Goal: Information Seeking & Learning: Learn about a topic

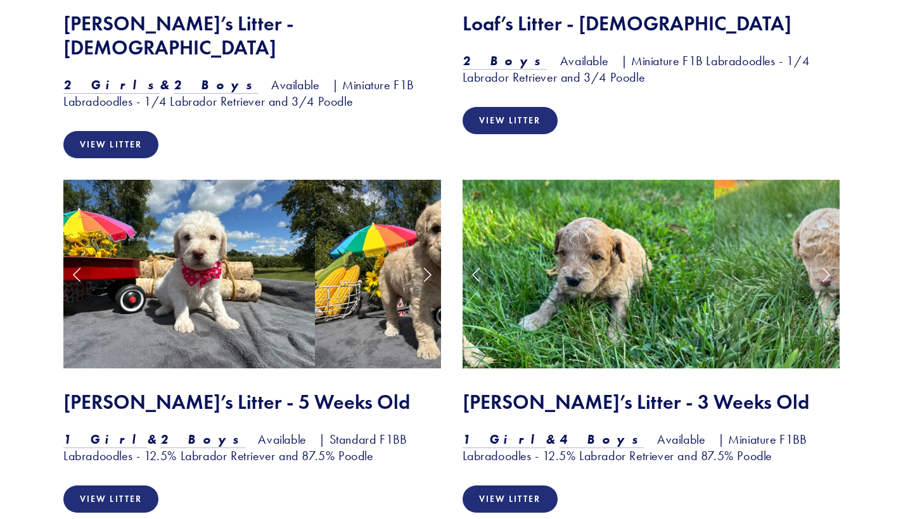
scroll to position [1310, 0]
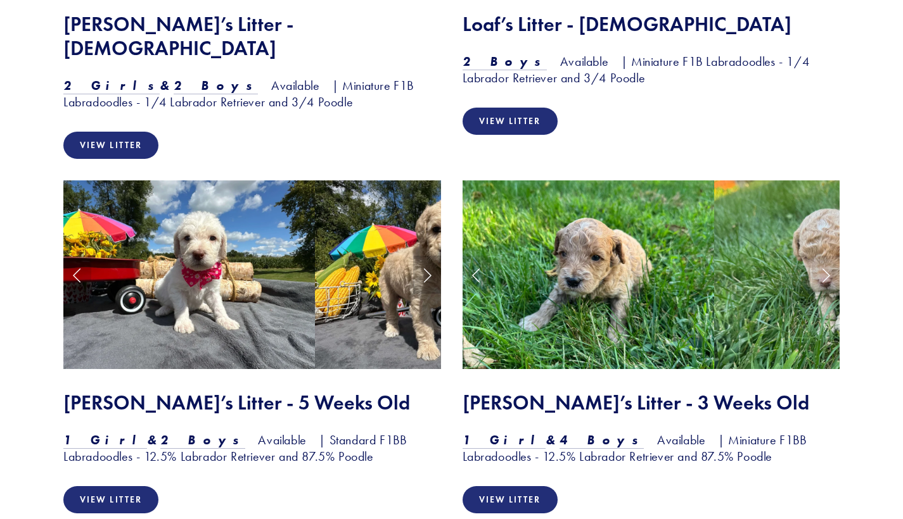
click at [426, 256] on link "Next Slide" at bounding box center [427, 275] width 28 height 38
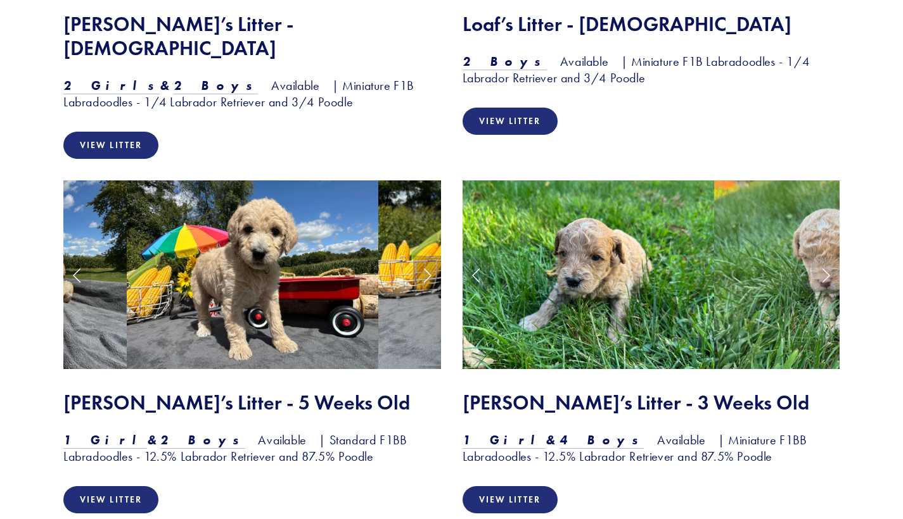
click at [426, 256] on link "Next Slide" at bounding box center [427, 275] width 28 height 38
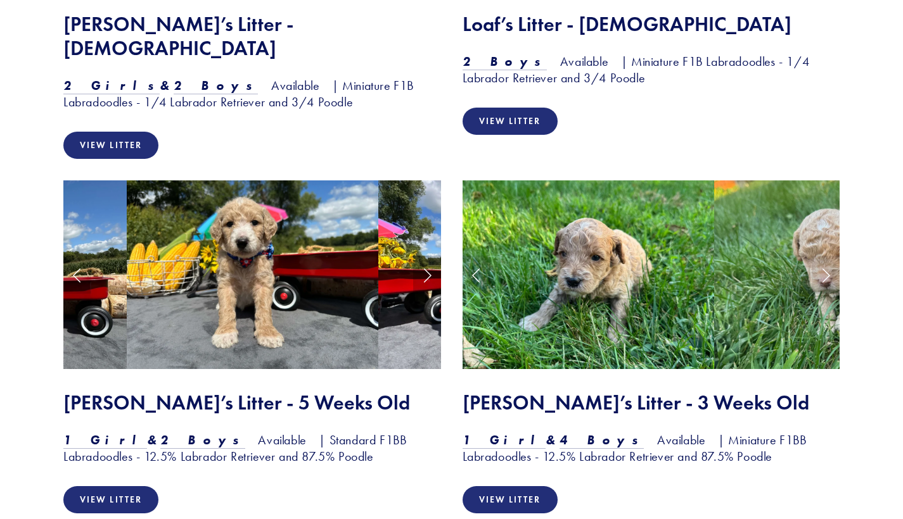
click at [426, 256] on link "Next Slide" at bounding box center [427, 275] width 28 height 38
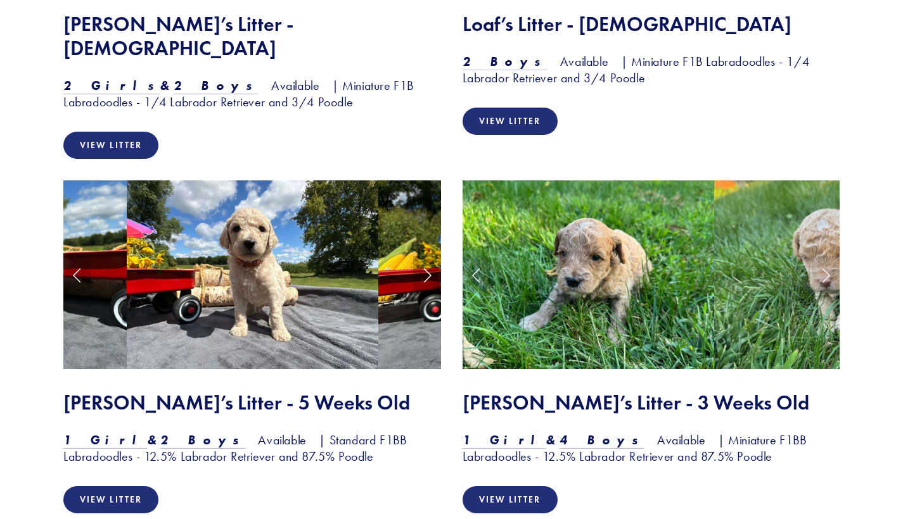
click at [426, 256] on link "Next Slide" at bounding box center [427, 275] width 28 height 38
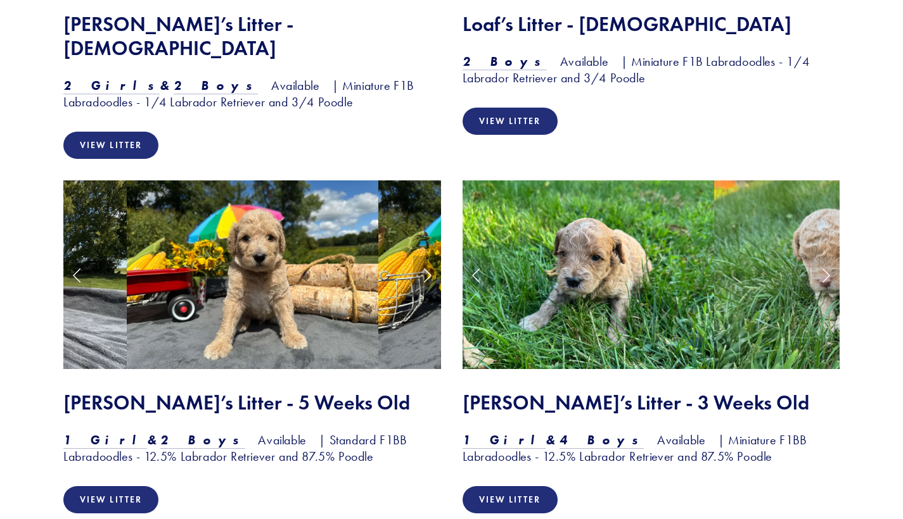
click at [426, 256] on link "Next Slide" at bounding box center [427, 275] width 28 height 38
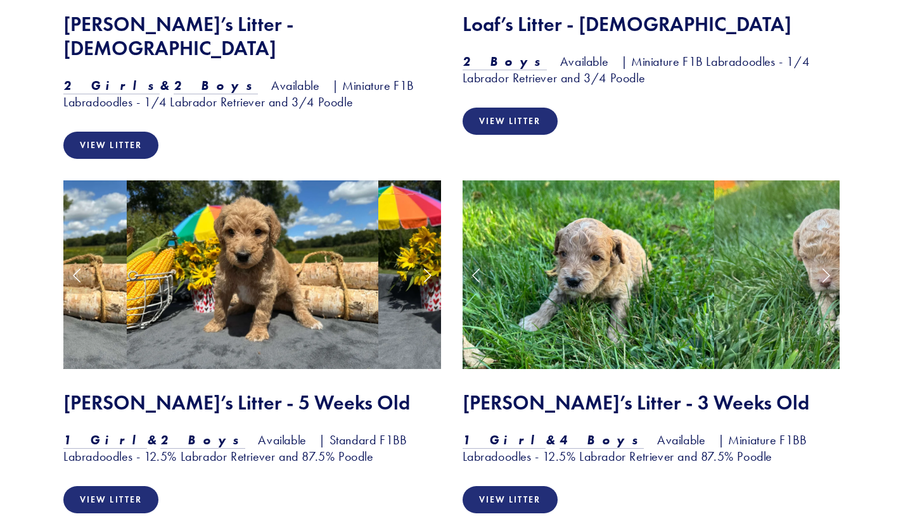
click at [426, 256] on link "Next Slide" at bounding box center [427, 275] width 28 height 38
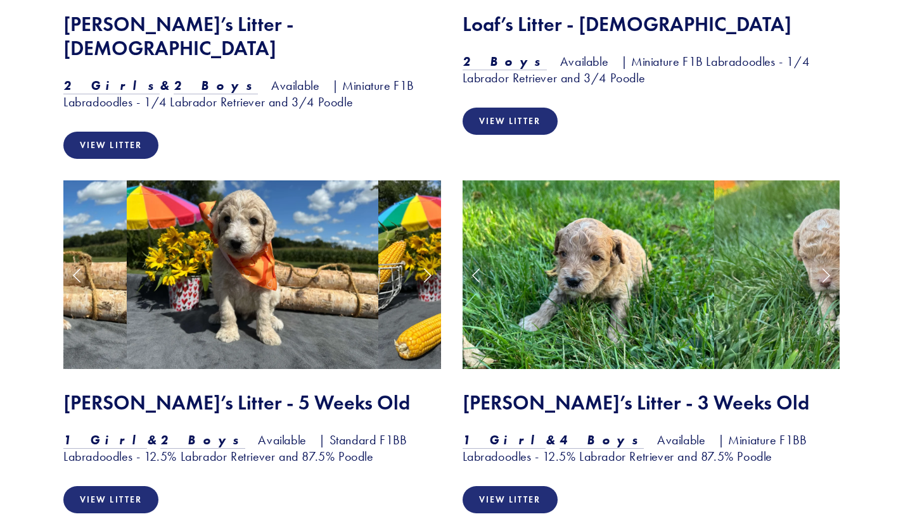
click at [426, 256] on link "Next Slide" at bounding box center [427, 275] width 28 height 38
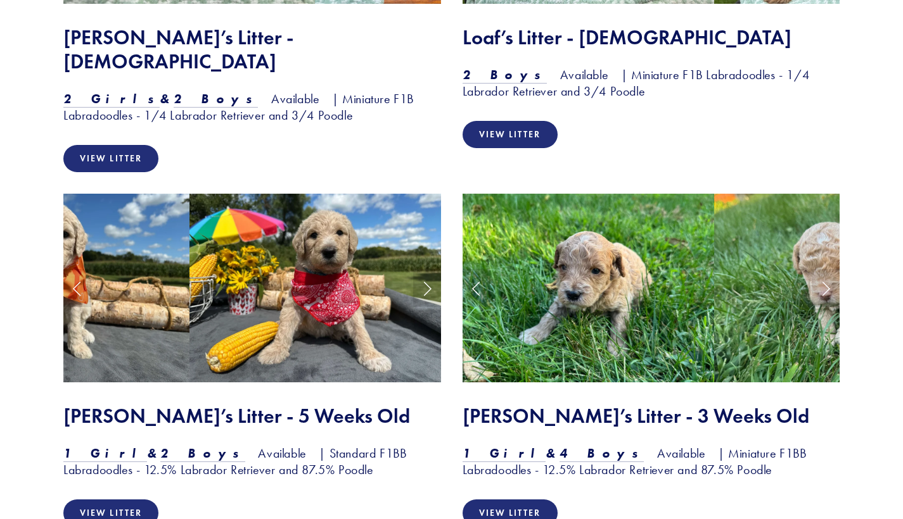
scroll to position [1304, 0]
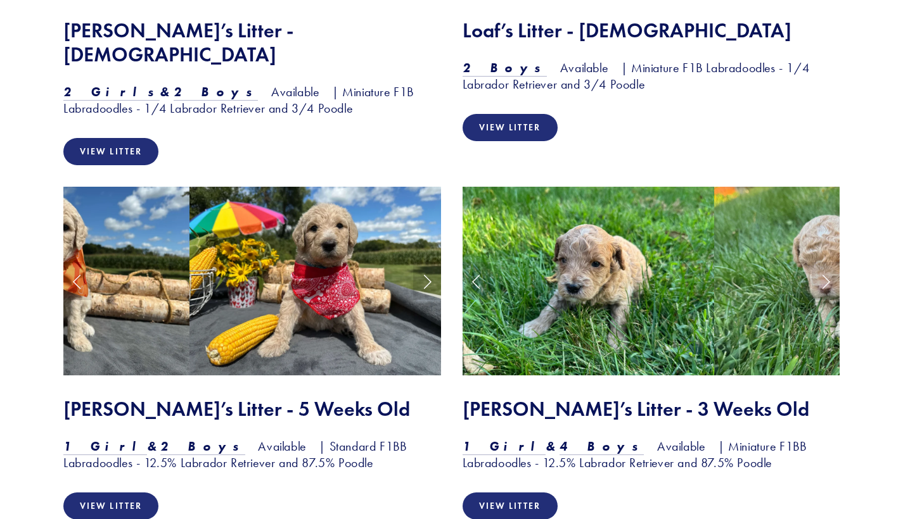
click at [298, 267] on img at bounding box center [314, 281] width 251 height 189
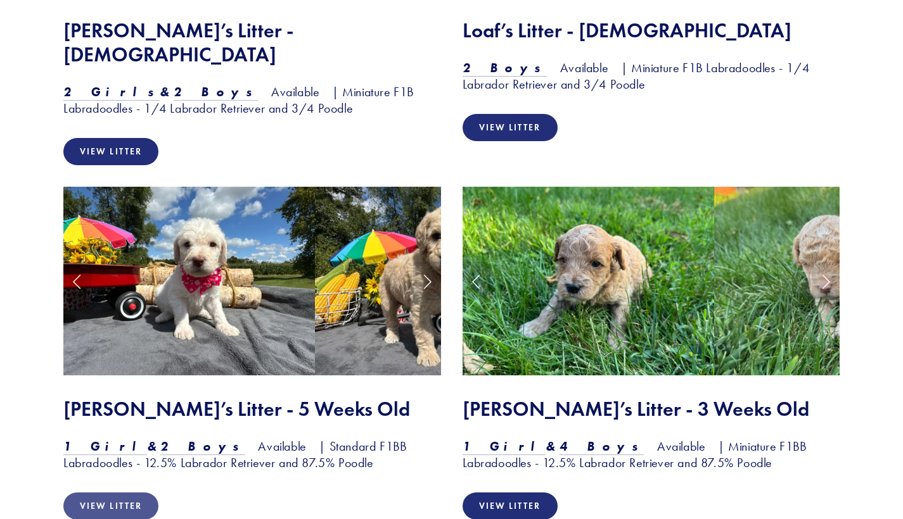
click at [132, 493] on link "View Litter" at bounding box center [110, 506] width 95 height 27
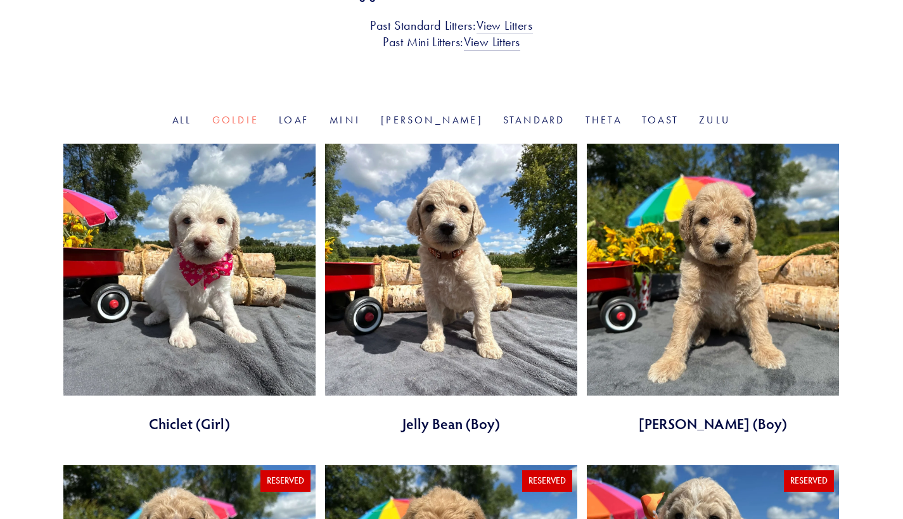
scroll to position [348, 0]
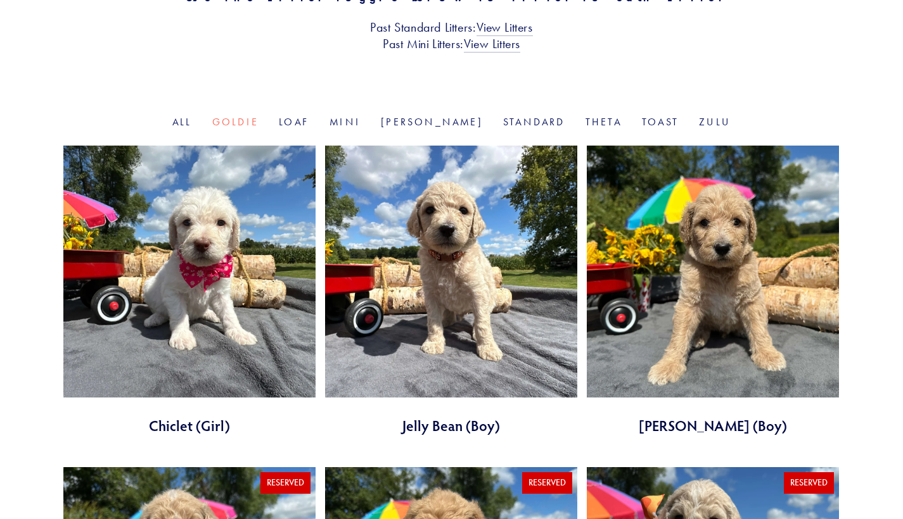
click at [178, 313] on link at bounding box center [189, 291] width 252 height 290
click at [485, 352] on link at bounding box center [451, 291] width 252 height 290
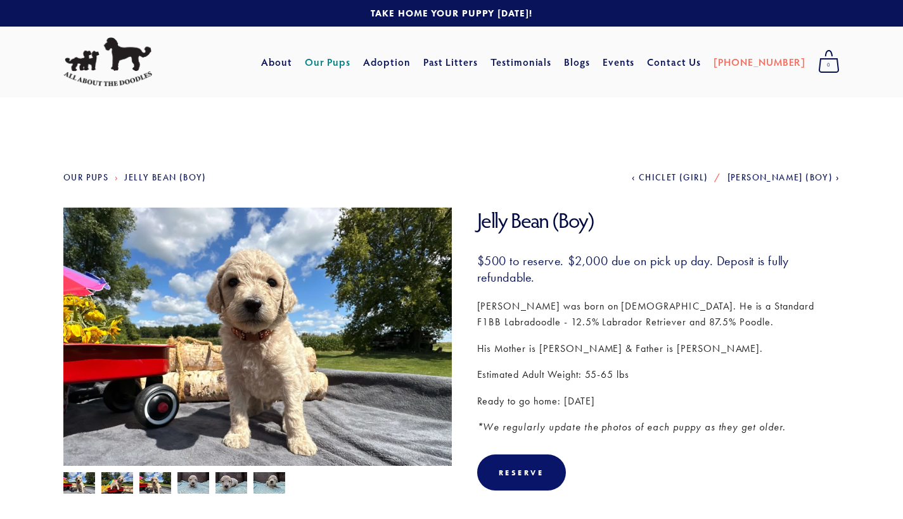
click at [76, 484] on img at bounding box center [79, 485] width 32 height 24
click at [82, 484] on img at bounding box center [79, 485] width 32 height 24
click at [118, 485] on img at bounding box center [117, 485] width 32 height 24
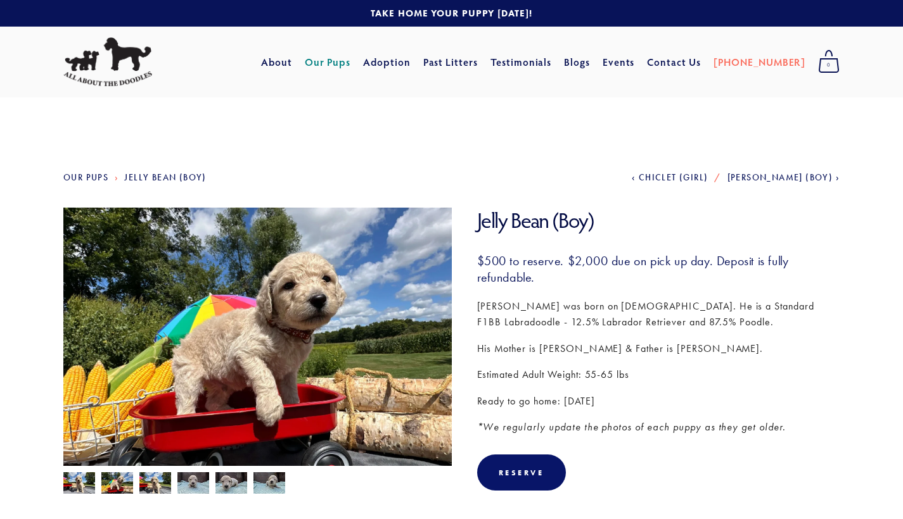
click at [162, 480] on img at bounding box center [155, 485] width 32 height 24
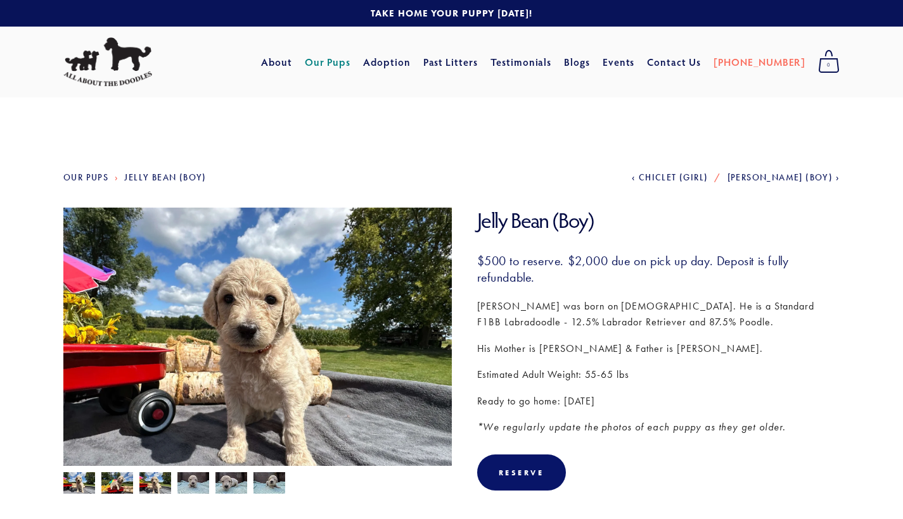
click at [189, 483] on img at bounding box center [193, 485] width 32 height 24
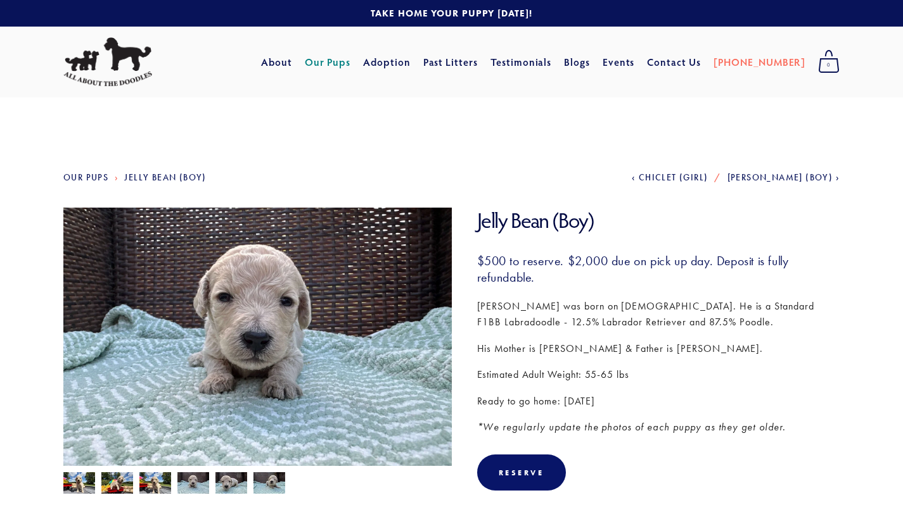
click at [208, 485] on img at bounding box center [193, 485] width 32 height 24
click at [234, 485] on img at bounding box center [231, 485] width 32 height 24
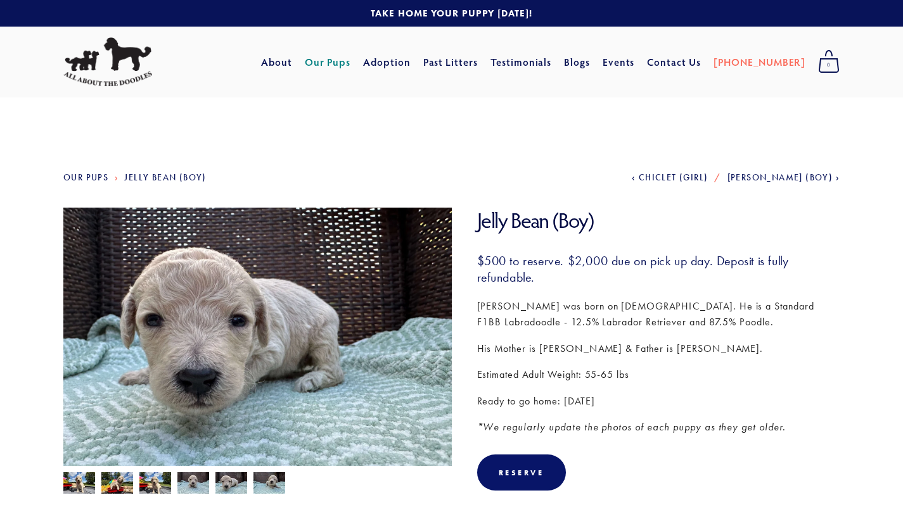
click at [260, 487] on img at bounding box center [269, 485] width 32 height 24
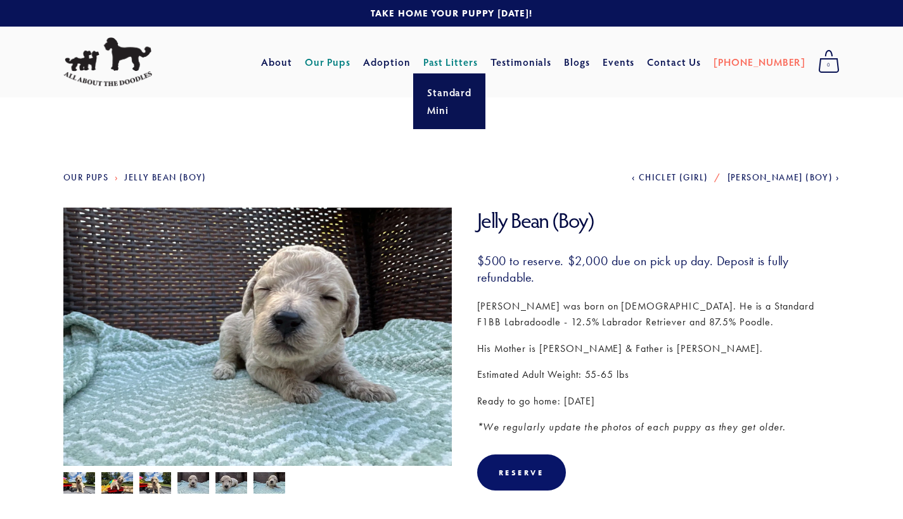
click at [471, 62] on link "Past Litters" at bounding box center [450, 61] width 55 height 13
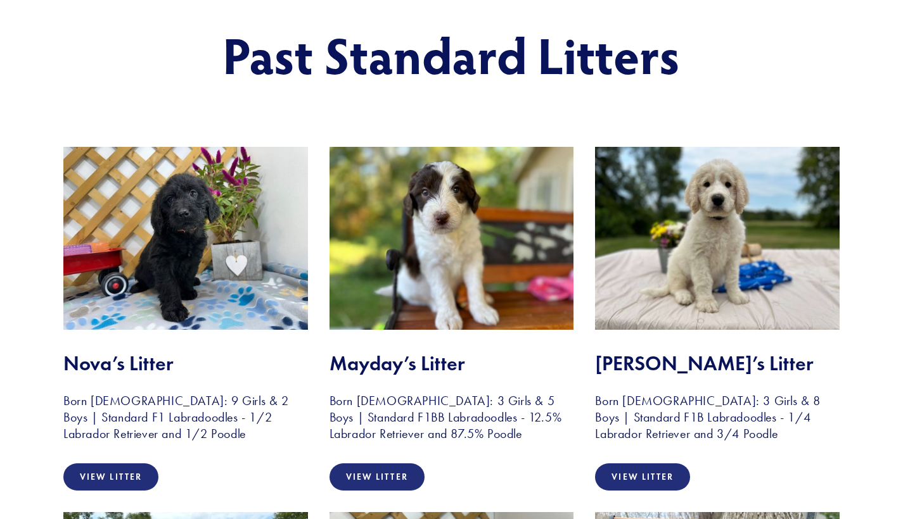
scroll to position [198, 0]
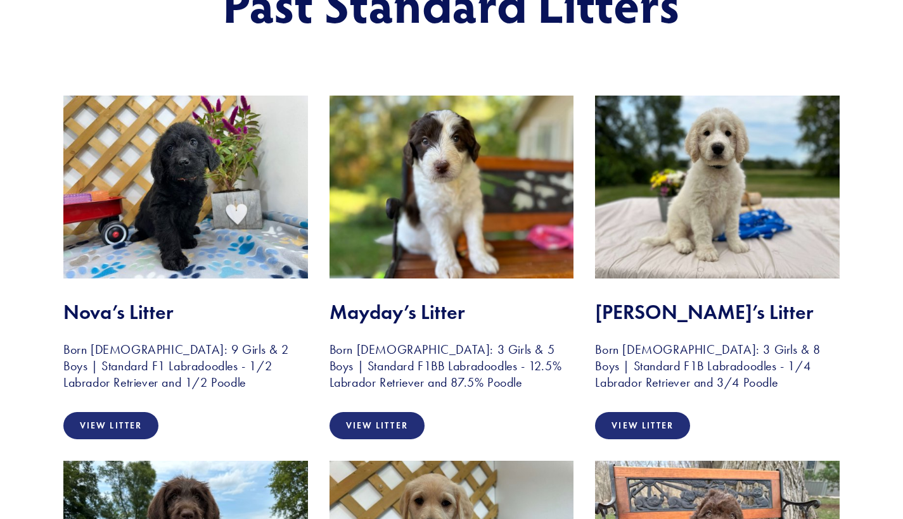
click at [241, 198] on img at bounding box center [185, 187] width 245 height 183
click at [127, 423] on link "View Litter" at bounding box center [110, 425] width 95 height 27
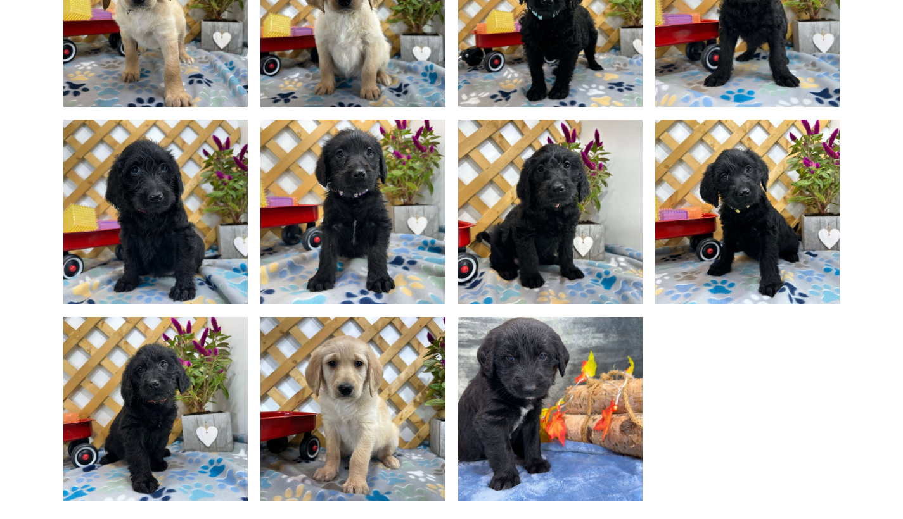
scroll to position [979, 0]
